Goal: Find specific page/section: Find specific page/section

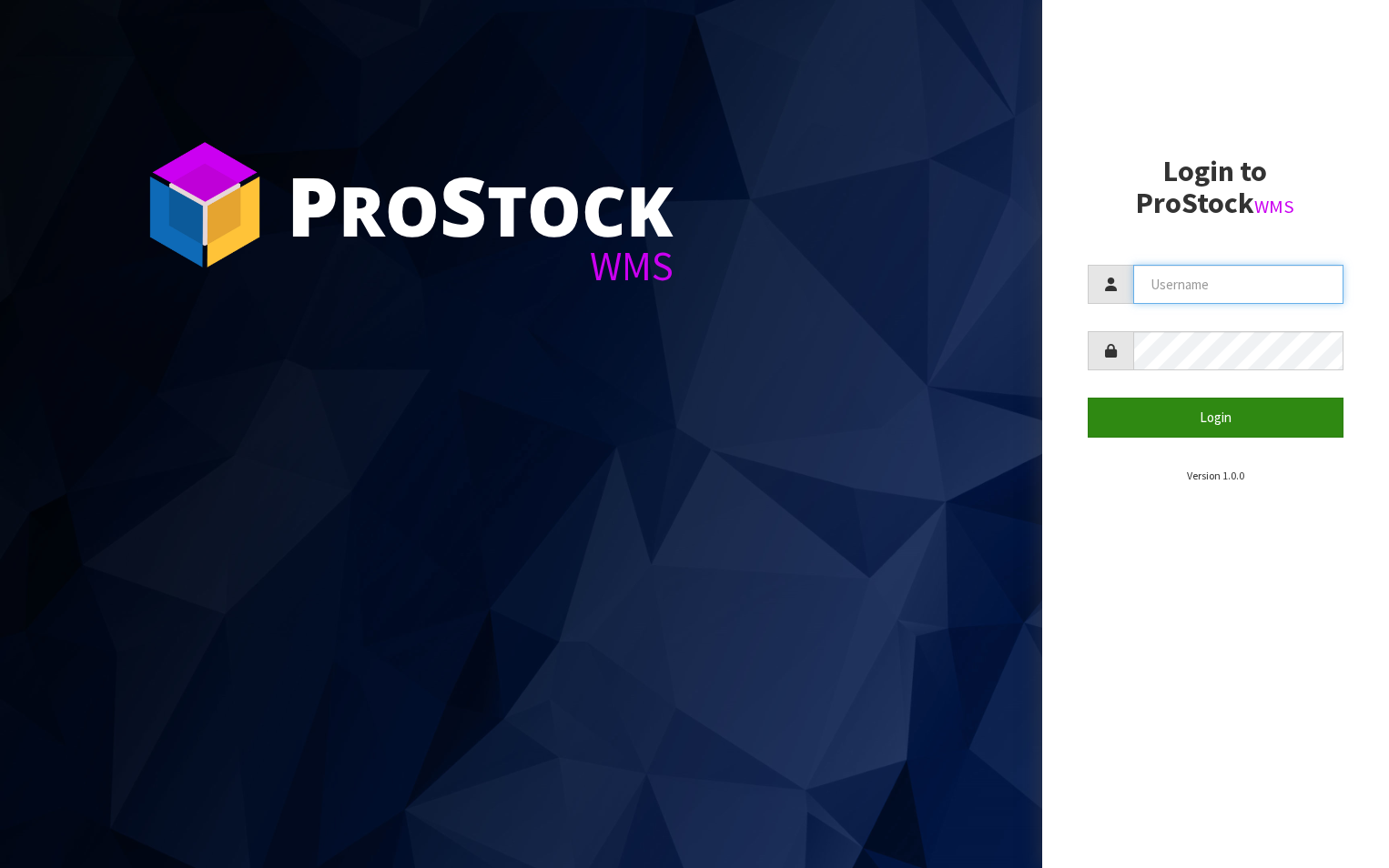
type input "aquacooler"
click at [1212, 417] on button "Login" at bounding box center [1215, 417] width 257 height 39
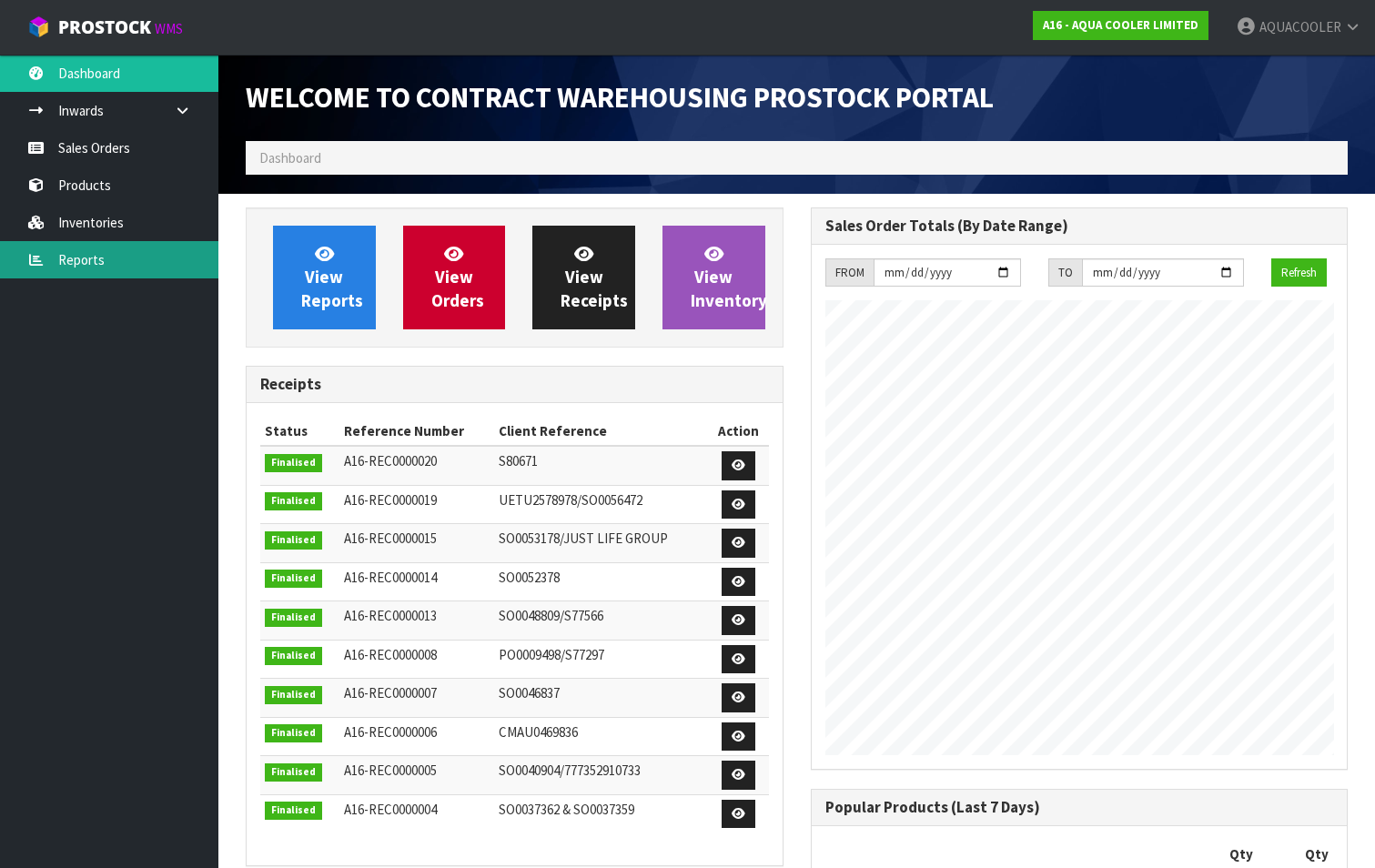
scroll to position [1243, 564]
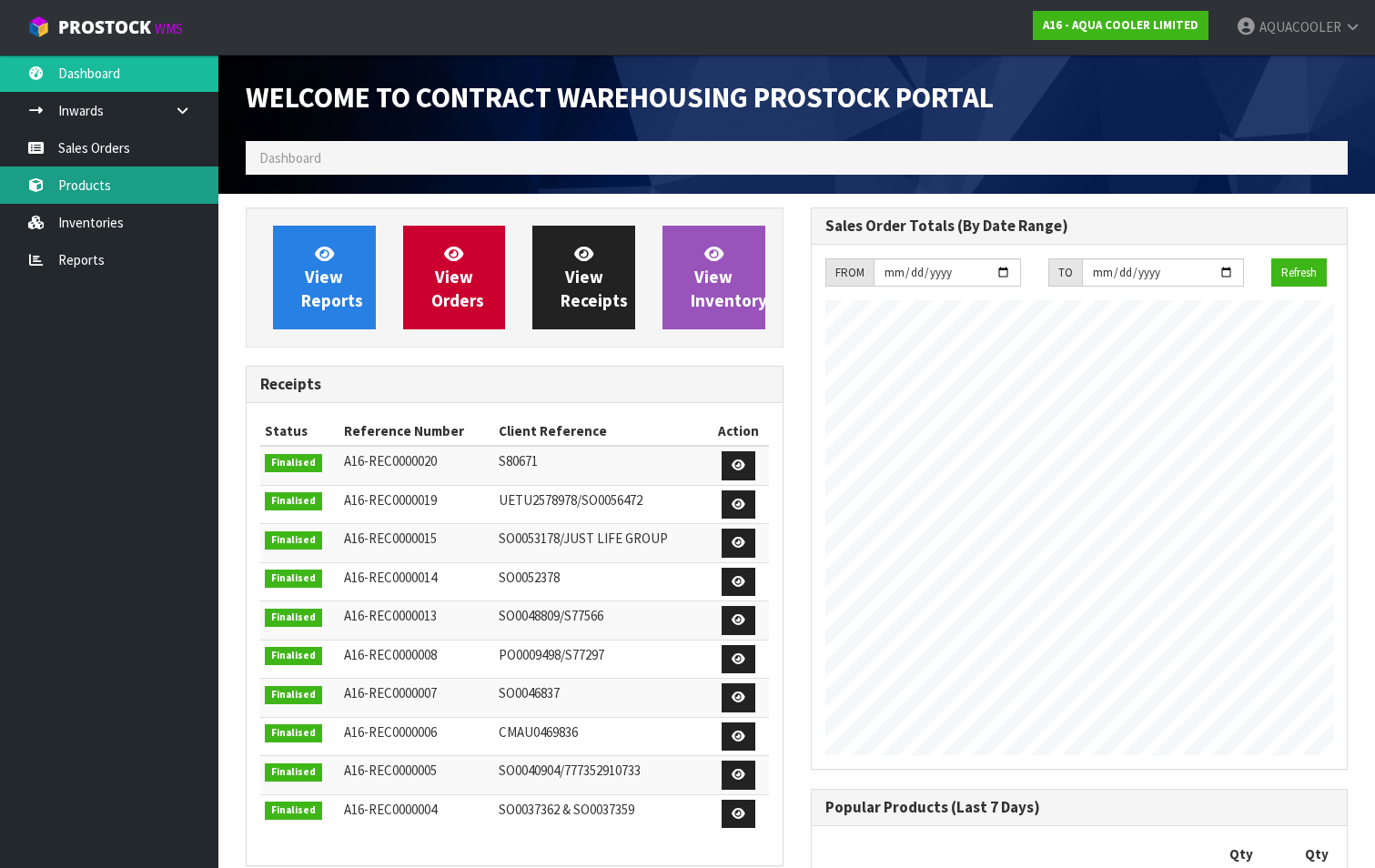
click at [104, 182] on link "Products" at bounding box center [109, 186] width 218 height 38
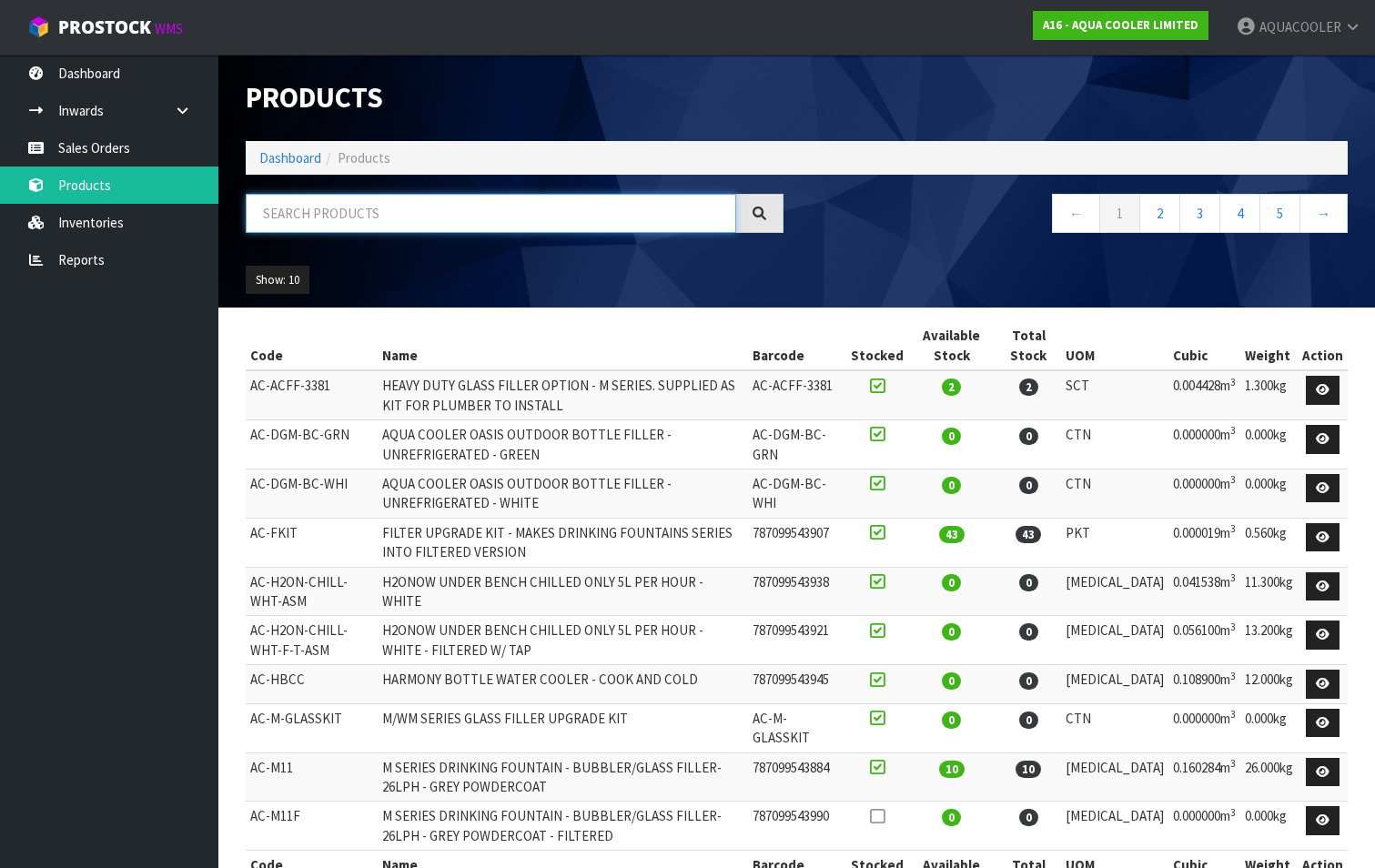
click at [280, 216] on input "text" at bounding box center [491, 212] width 490 height 39
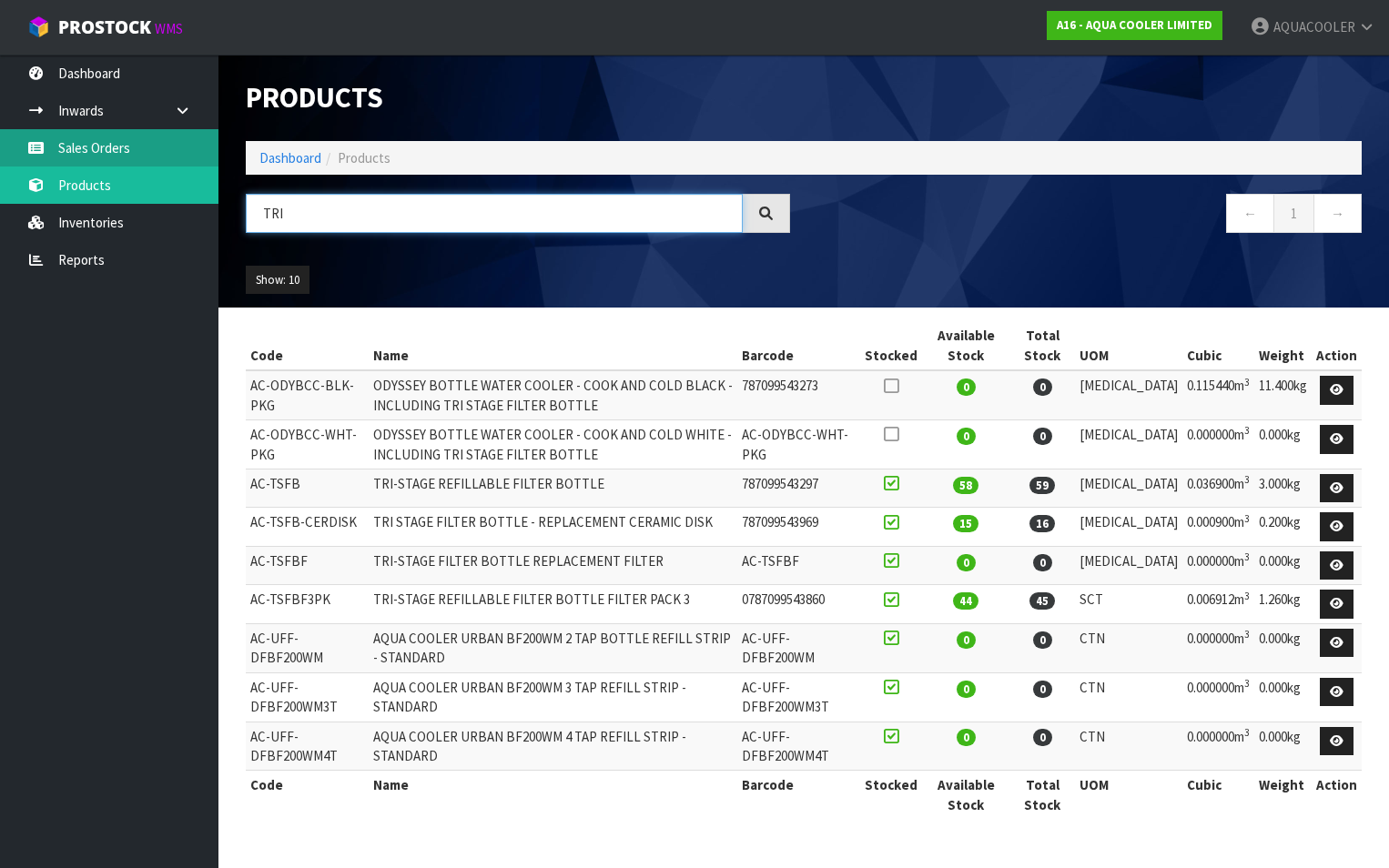
type input "TRI"
click at [95, 148] on link "Sales Orders" at bounding box center [109, 148] width 218 height 38
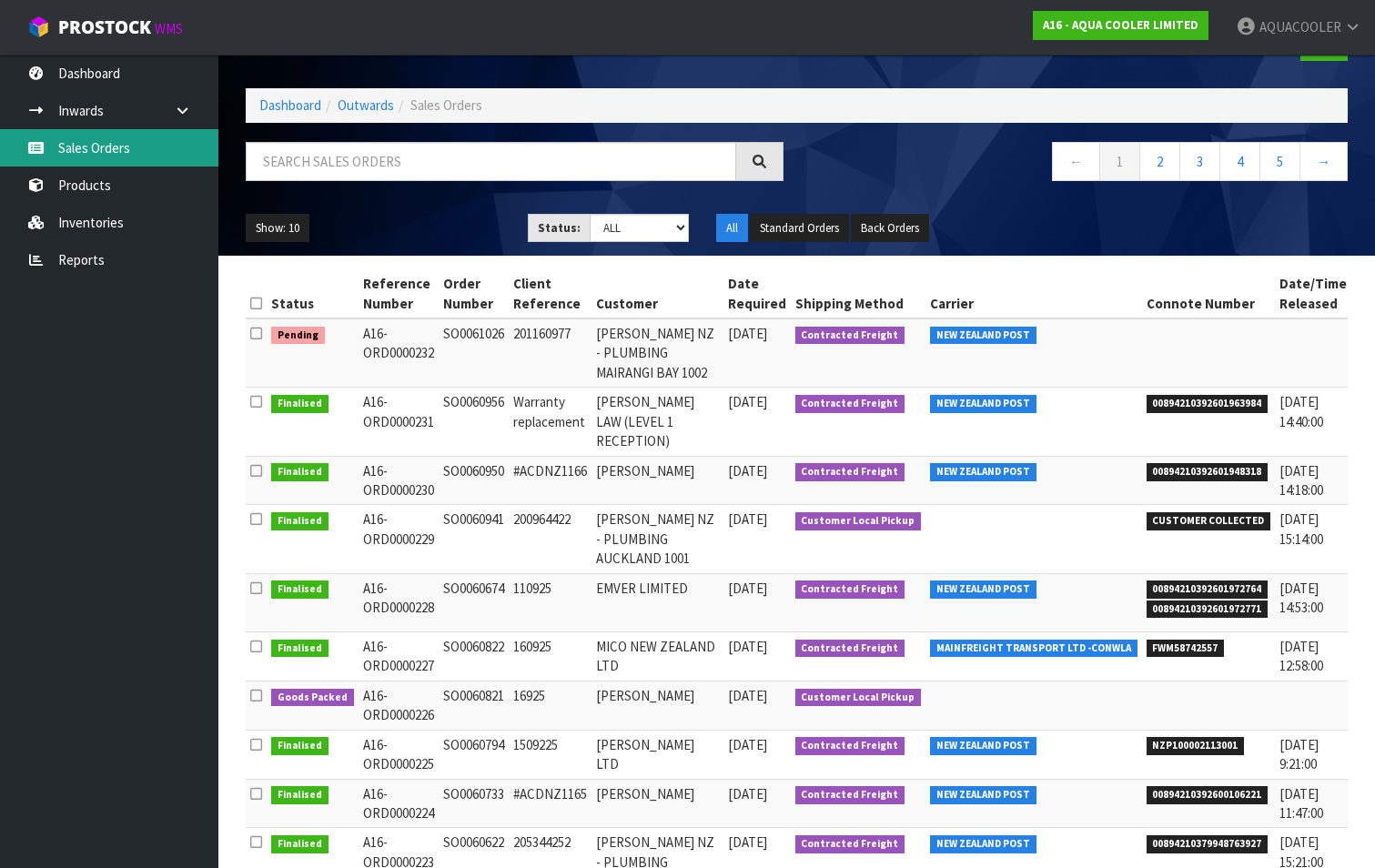
scroll to position [91, 0]
